Goal: Transaction & Acquisition: Subscribe to service/newsletter

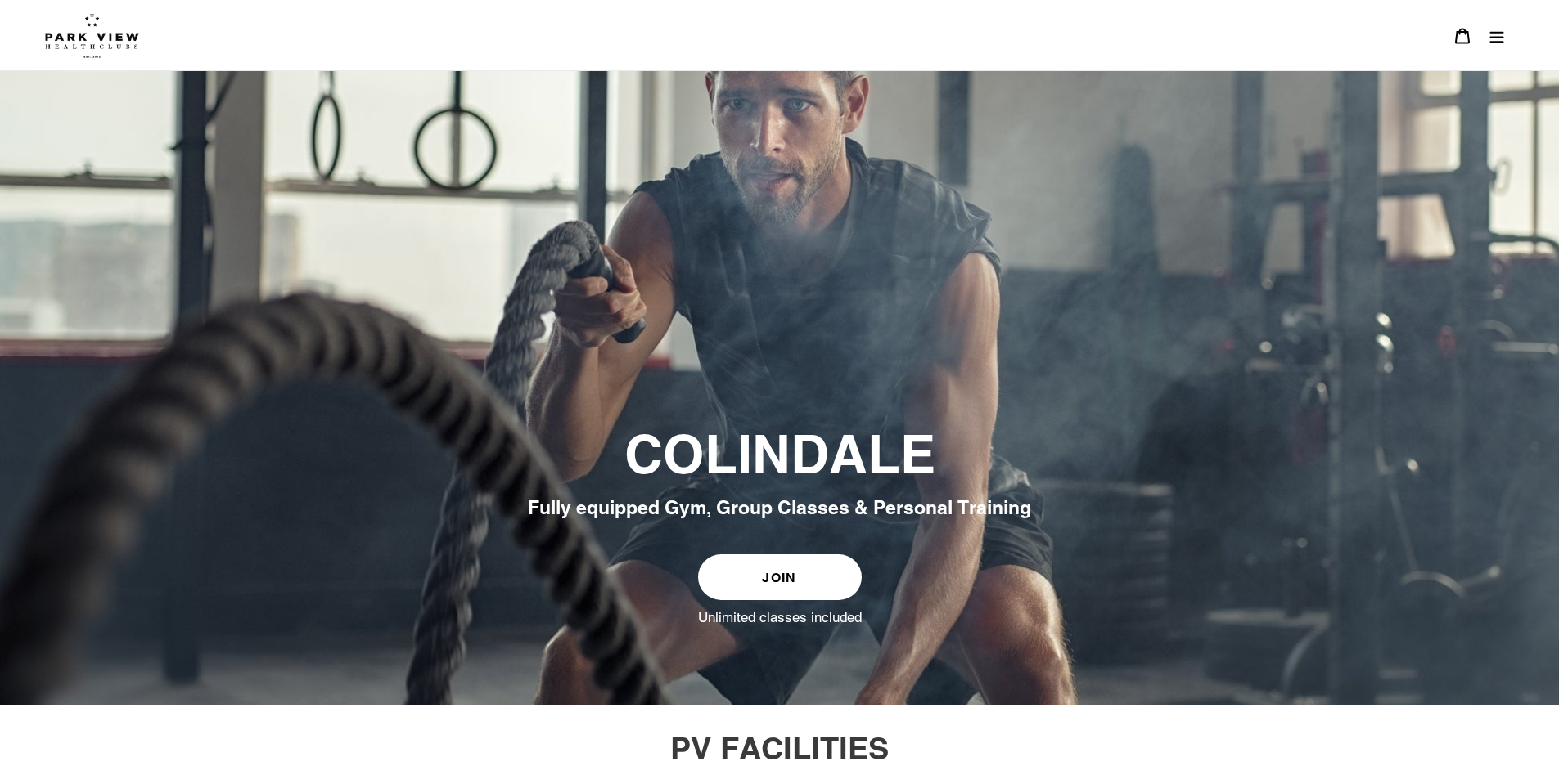
click at [105, 25] on img at bounding box center [91, 35] width 94 height 46
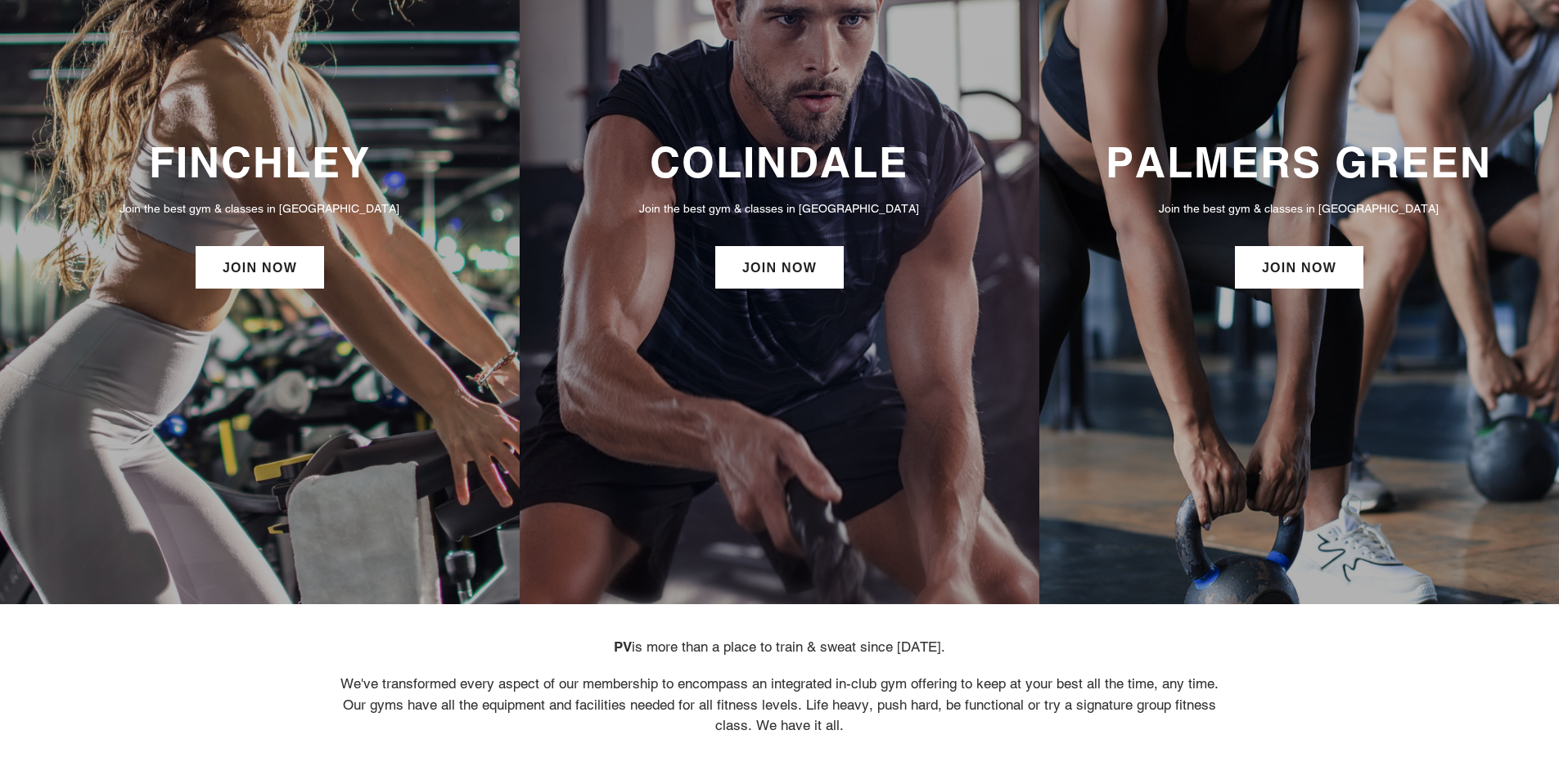
scroll to position [164, 0]
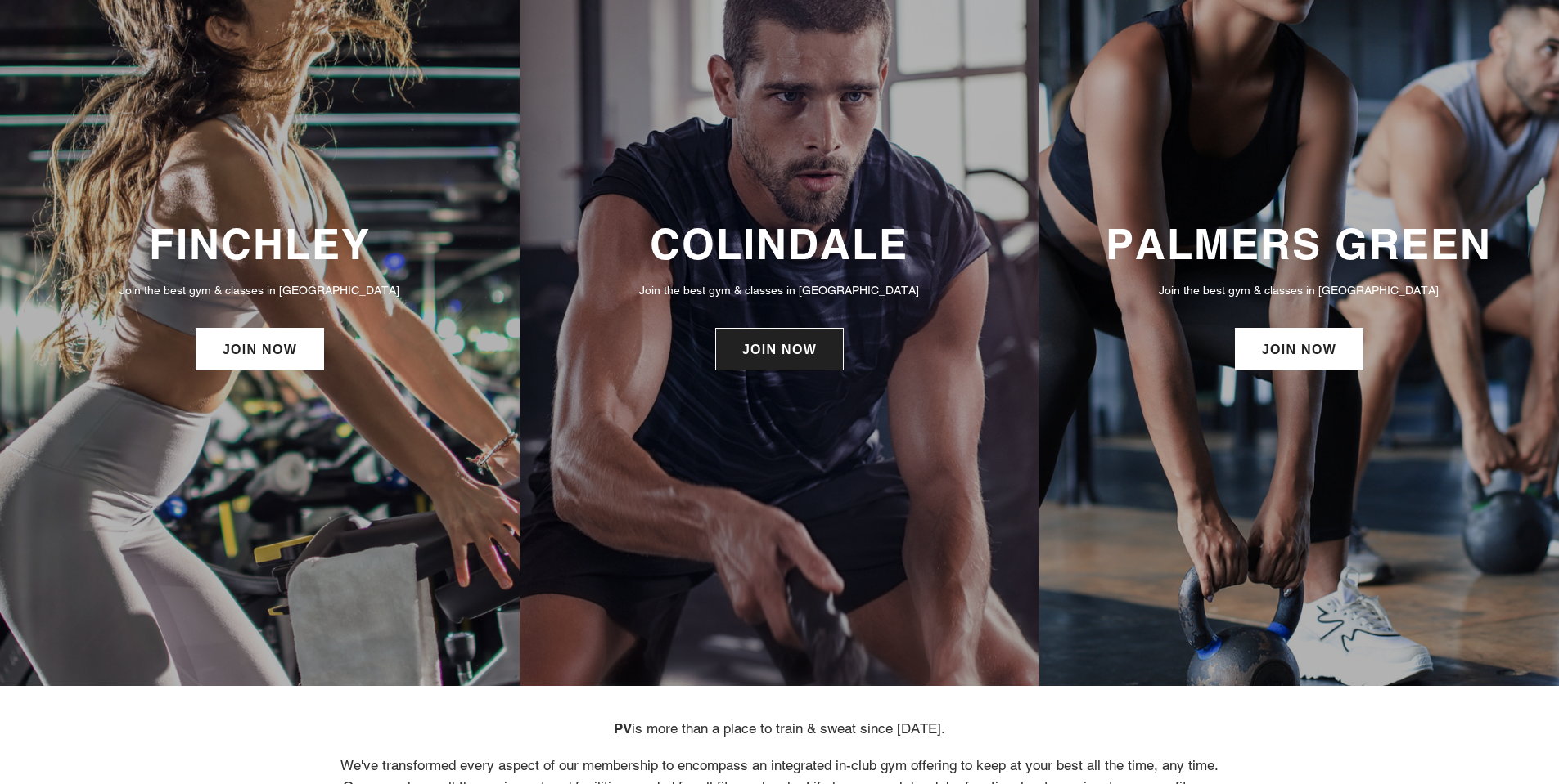
click at [754, 347] on link "JOIN NOW" at bounding box center [779, 348] width 128 height 43
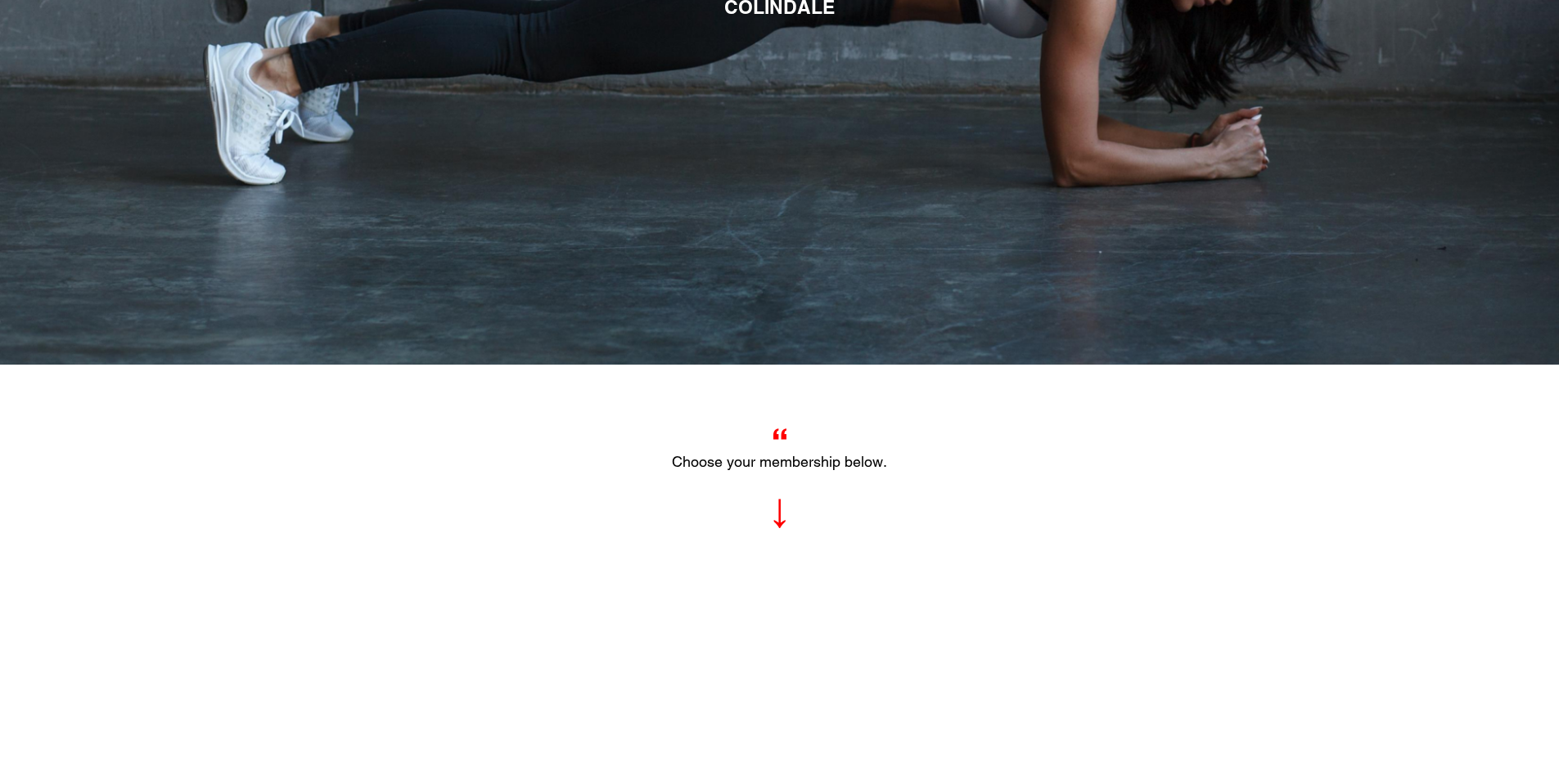
scroll to position [900, 0]
